Goal: Transaction & Acquisition: Purchase product/service

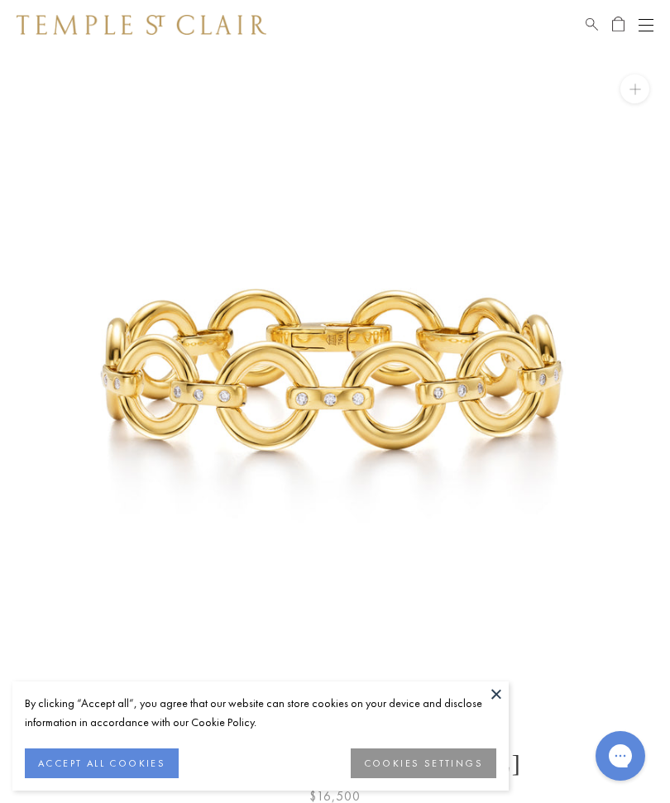
click at [582, 1] on div "Shop Shop Categories Amulets Pendants & Charms Lockets Chains & Leather Cords E…" at bounding box center [335, 25] width 670 height 50
